Goal: Information Seeking & Learning: Learn about a topic

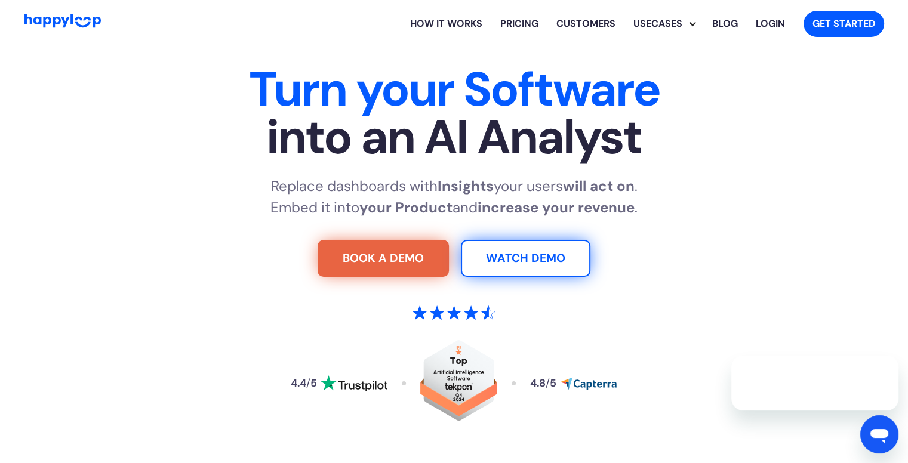
click at [467, 24] on link "How it works" at bounding box center [446, 24] width 90 height 38
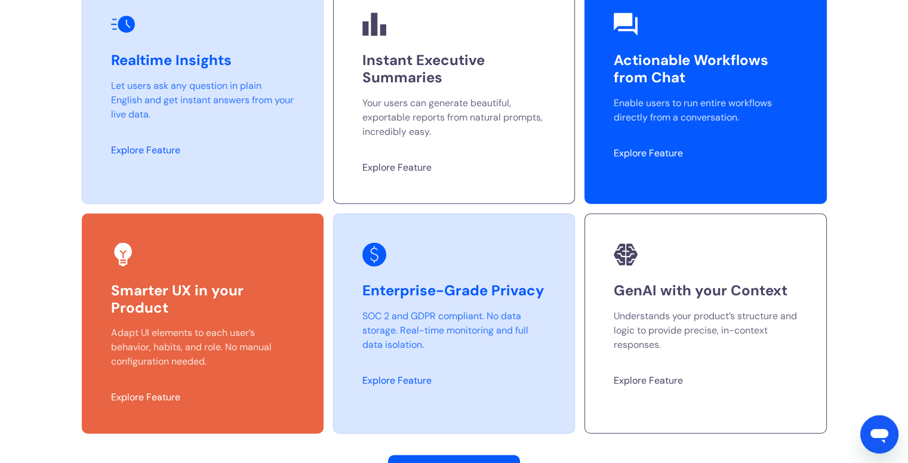
scroll to position [3175, 0]
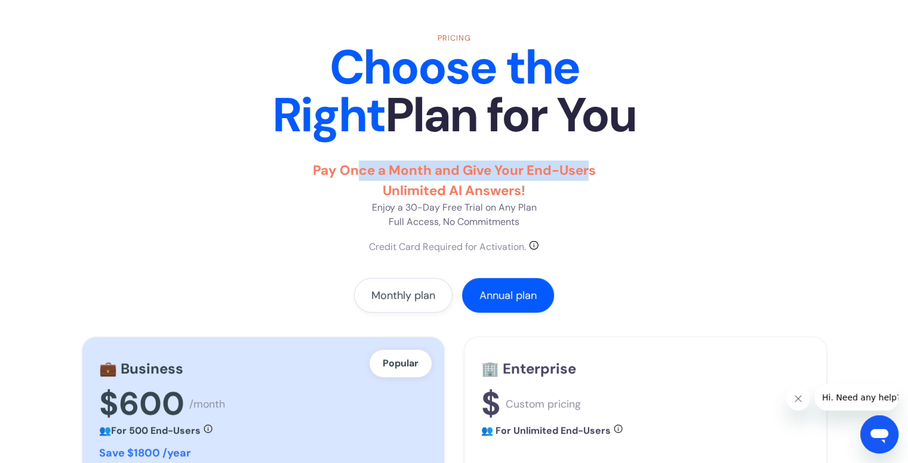
drag, startPoint x: 354, startPoint y: 163, endPoint x: 591, endPoint y: 179, distance: 237.5
click at [591, 179] on p "Pay Once a Month and Give Your End-Users Unlimited AI Answers! Enjoy a 30-Day F…" at bounding box center [454, 195] width 328 height 69
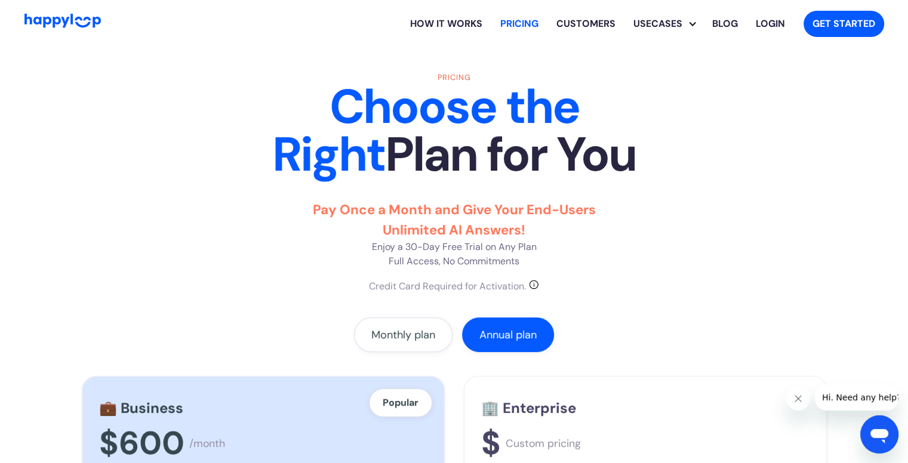
click at [439, 27] on link "How it works" at bounding box center [446, 24] width 90 height 38
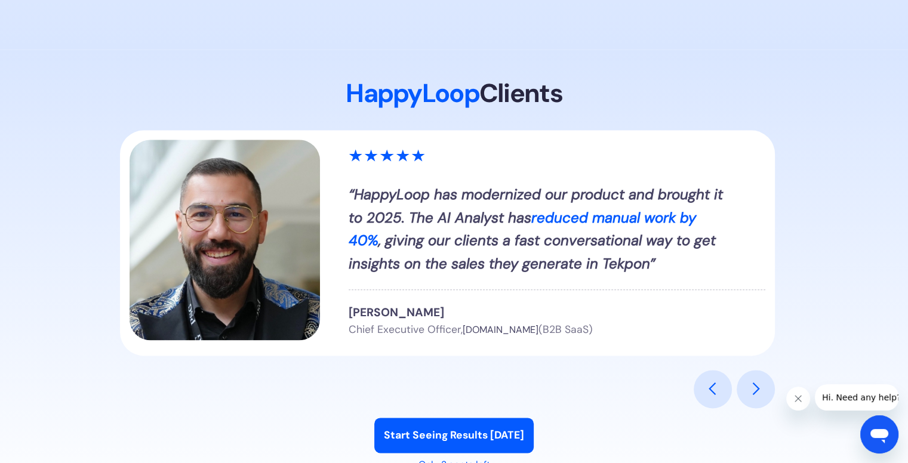
scroll to position [1346, 0]
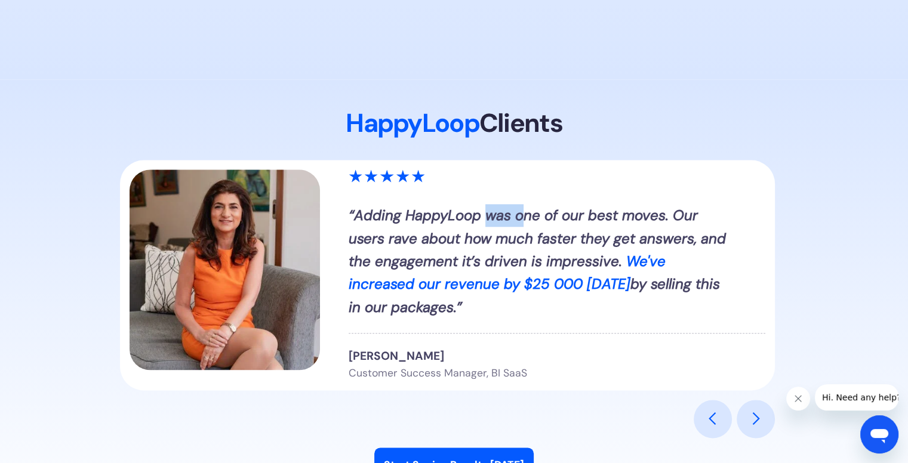
drag, startPoint x: 489, startPoint y: 216, endPoint x: 520, endPoint y: 216, distance: 31.0
click at [520, 216] on em "Adding HappyLoop was one of our best moves. Our users rave about how much faste…" at bounding box center [537, 238] width 377 height 64
click at [740, 414] on div "next slide" at bounding box center [755, 419] width 38 height 38
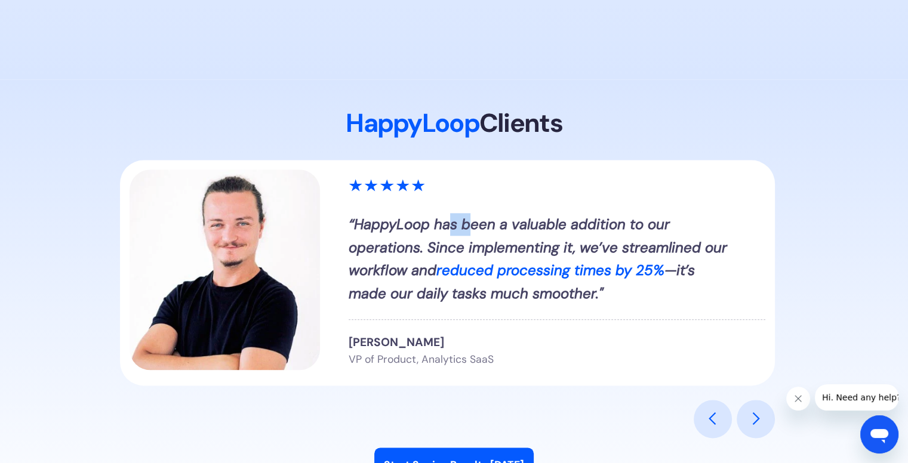
drag, startPoint x: 453, startPoint y: 235, endPoint x: 469, endPoint y: 234, distance: 16.1
click at [469, 234] on div "“HappyLoop has been a valuable addition to our operations. Since implementing i…" at bounding box center [540, 259] width 382 height 92
click at [470, 235] on div "“HappyLoop has been a valuable addition to our operations. Since implementing i…" at bounding box center [540, 260] width 382 height 92
click at [750, 408] on div "next slide" at bounding box center [755, 419] width 38 height 38
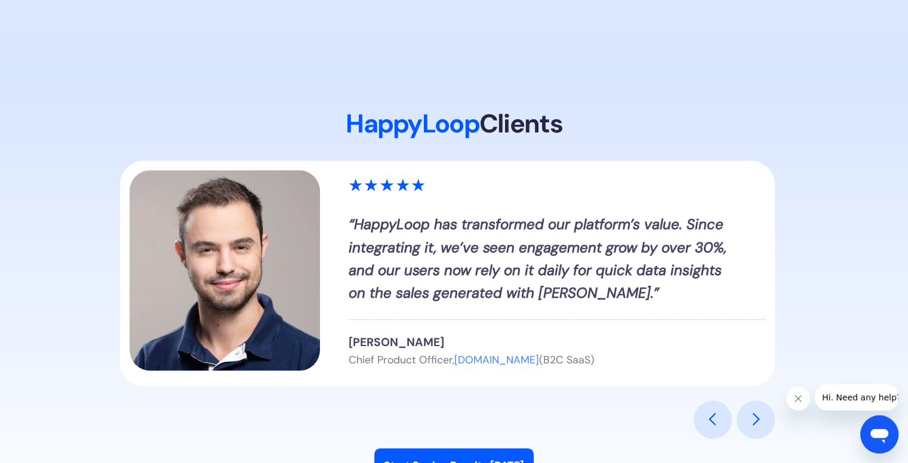
click at [743, 418] on div "next slide" at bounding box center [755, 419] width 38 height 38
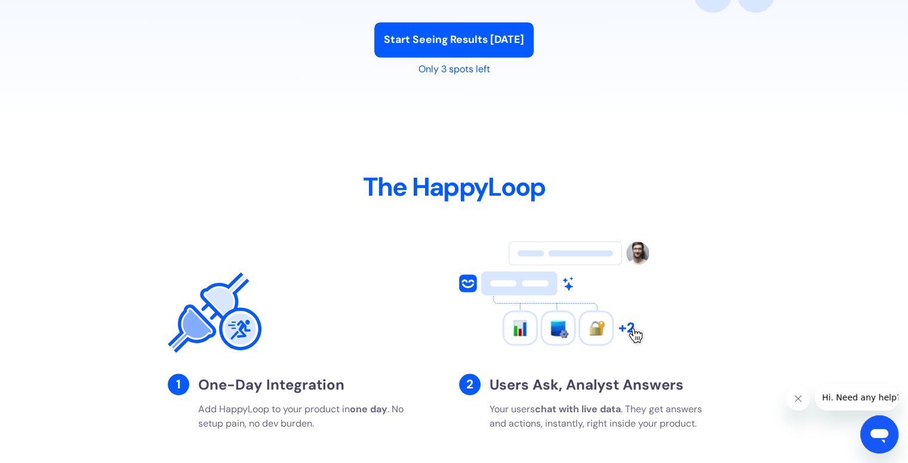
scroll to position [1790, 0]
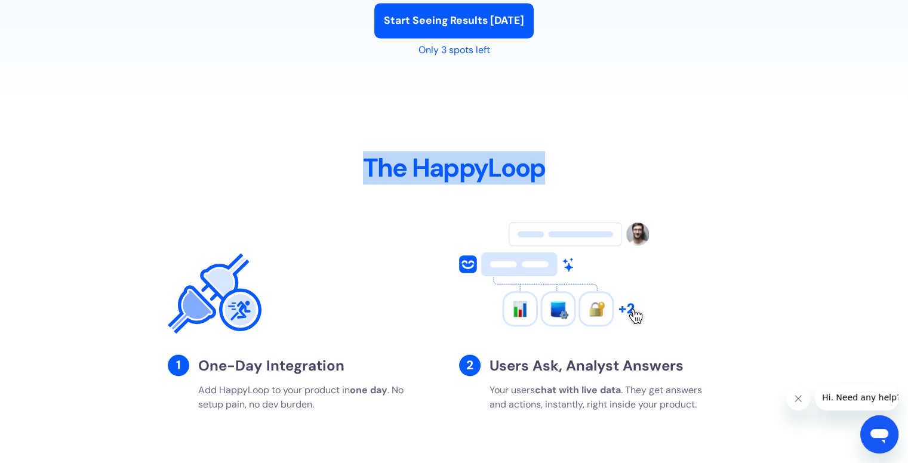
drag, startPoint x: 359, startPoint y: 161, endPoint x: 554, endPoint y: 168, distance: 194.7
click at [554, 168] on h2 "The HappyLoop" at bounding box center [454, 168] width 573 height 31
click at [566, 163] on h2 "The HappyLoop" at bounding box center [454, 168] width 573 height 31
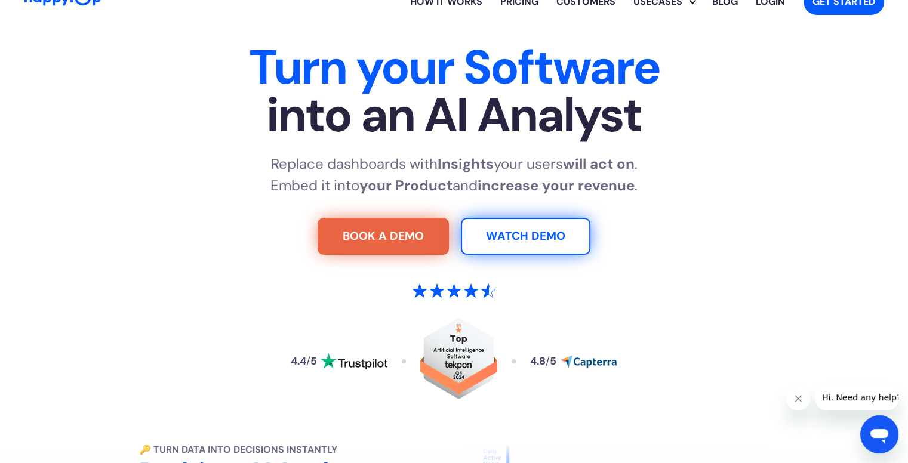
scroll to position [0, 0]
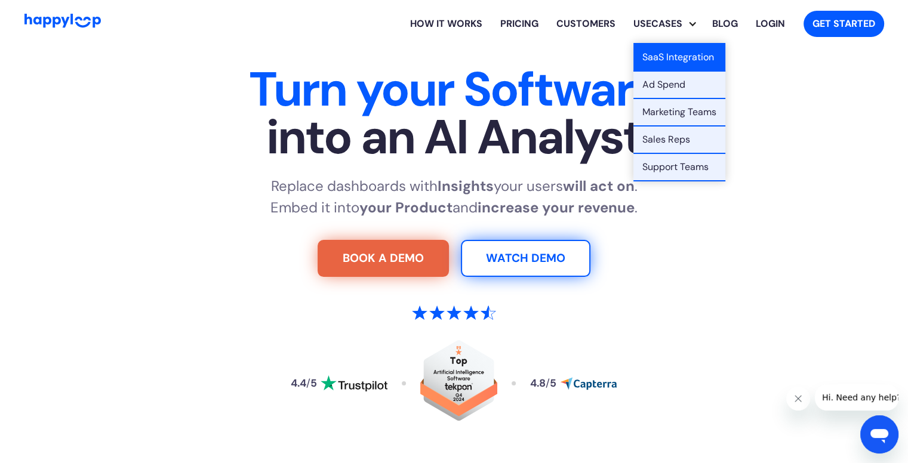
click at [671, 55] on link "SaaS Integration" at bounding box center [679, 57] width 92 height 27
click at [673, 94] on link "Ad Spend" at bounding box center [679, 85] width 92 height 27
